Goal: Information Seeking & Learning: Learn about a topic

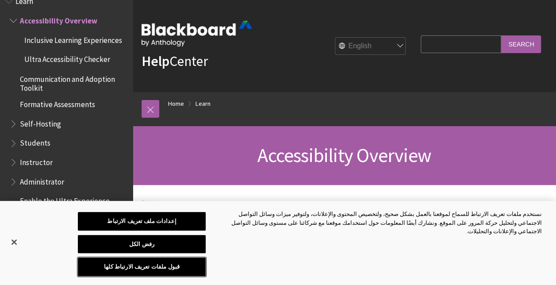
click at [116, 266] on button "قبول ملفات تعريف الارتباط كلها" at bounding box center [142, 266] width 128 height 19
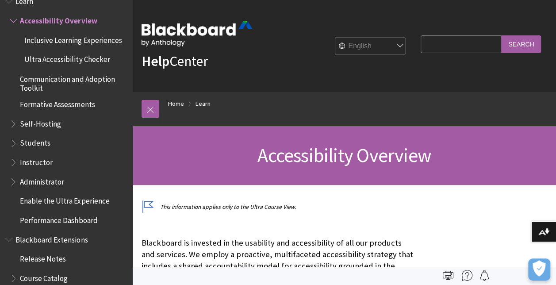
click at [421, 46] on input "Search Query" at bounding box center [461, 43] width 81 height 17
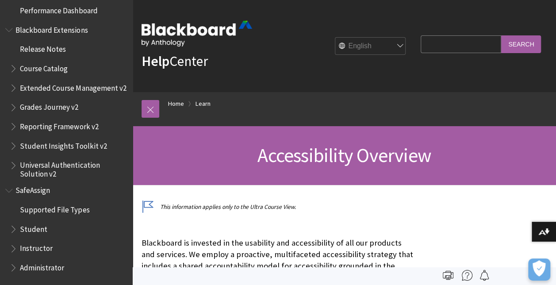
scroll to position [984, 0]
click at [23, 226] on span "Student" at bounding box center [33, 228] width 27 height 12
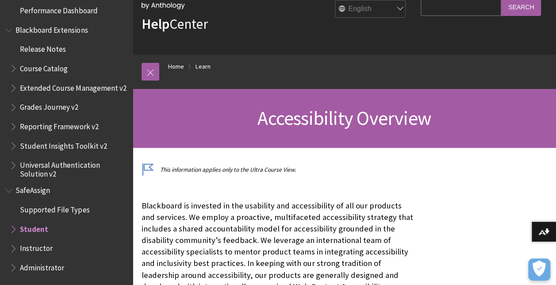
scroll to position [39, 0]
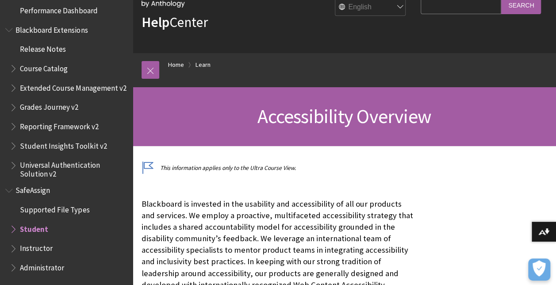
click at [23, 226] on span "Student" at bounding box center [34, 228] width 28 height 12
click at [9, 228] on ul "Supported File Types Student Instructor Administrator" at bounding box center [66, 238] width 122 height 73
drag, startPoint x: 9, startPoint y: 228, endPoint x: 34, endPoint y: 224, distance: 24.7
click at [34, 224] on ul "Supported File Types Student Instructor Administrator" at bounding box center [66, 238] width 122 height 73
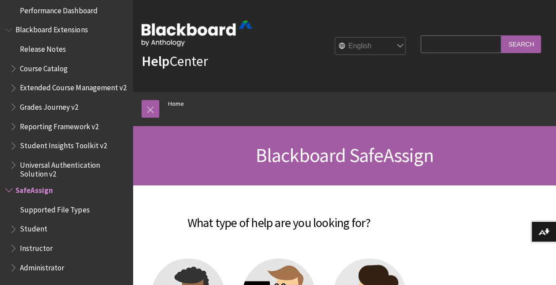
click at [65, 228] on span "Student" at bounding box center [69, 229] width 118 height 15
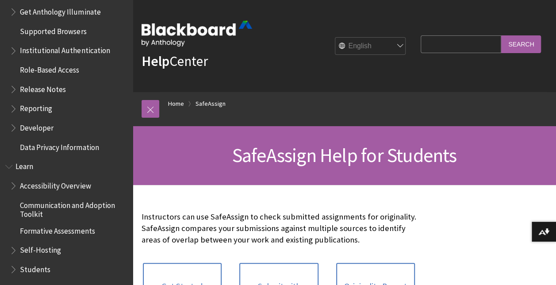
scroll to position [603, 0]
click at [22, 116] on span "Reporting" at bounding box center [69, 109] width 118 height 15
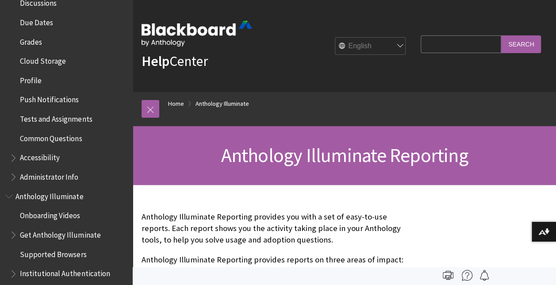
scroll to position [380, 0]
click at [58, 124] on span "Tests and Assignments" at bounding box center [69, 119] width 118 height 15
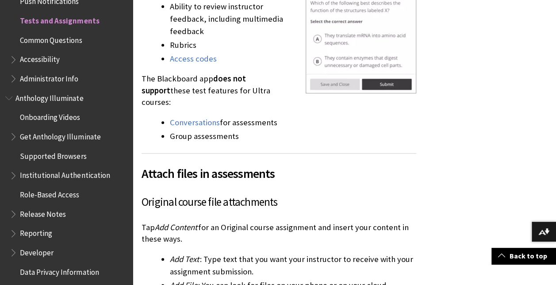
scroll to position [1848, 0]
